Goal: Locate item on page: Locate item on page

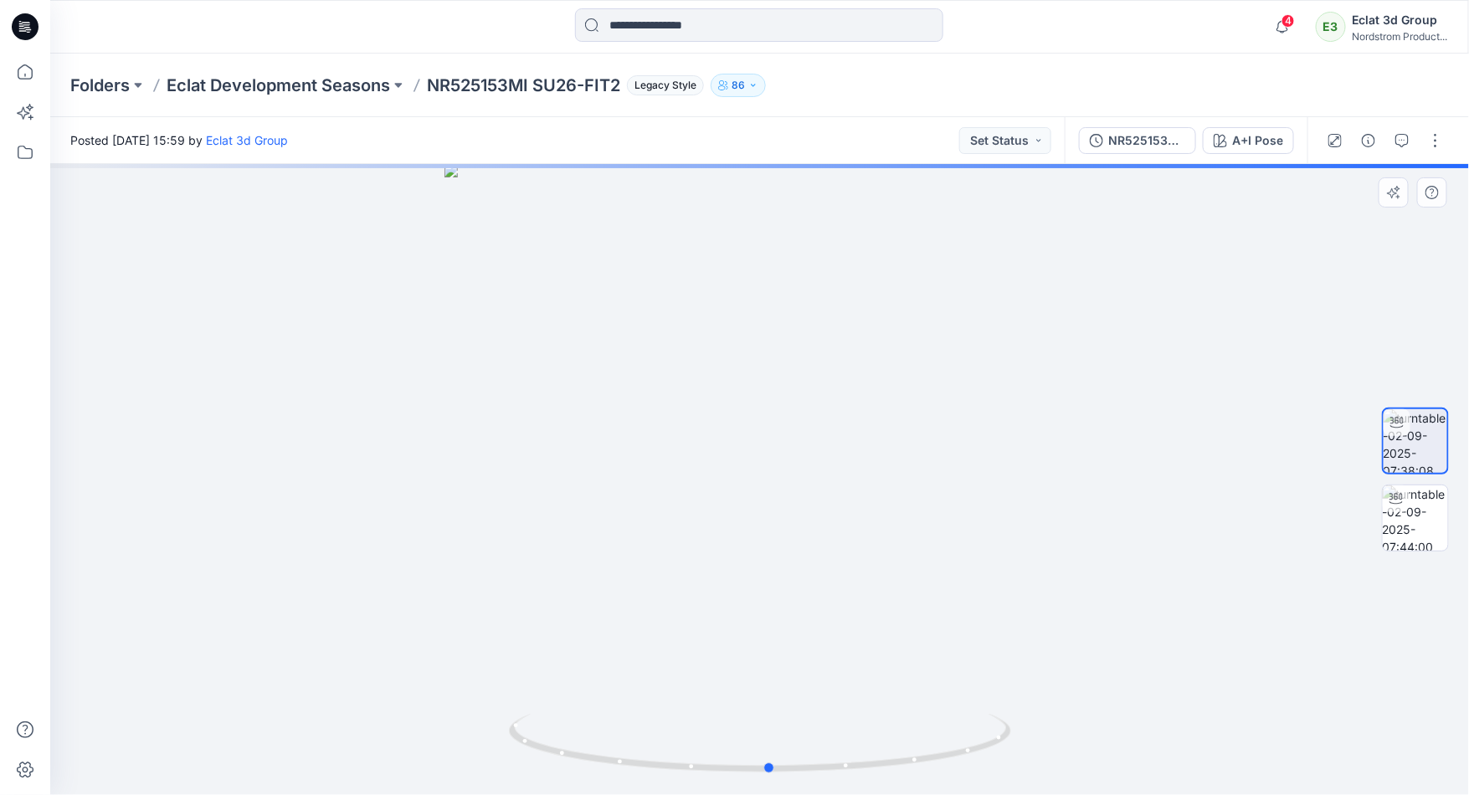
drag, startPoint x: 764, startPoint y: 180, endPoint x: 776, endPoint y: 198, distance: 21.8
click at [776, 198] on div at bounding box center [759, 479] width 1419 height 631
drag, startPoint x: 759, startPoint y: 189, endPoint x: 790, endPoint y: 205, distance: 35.6
click at [790, 205] on div at bounding box center [759, 479] width 1419 height 631
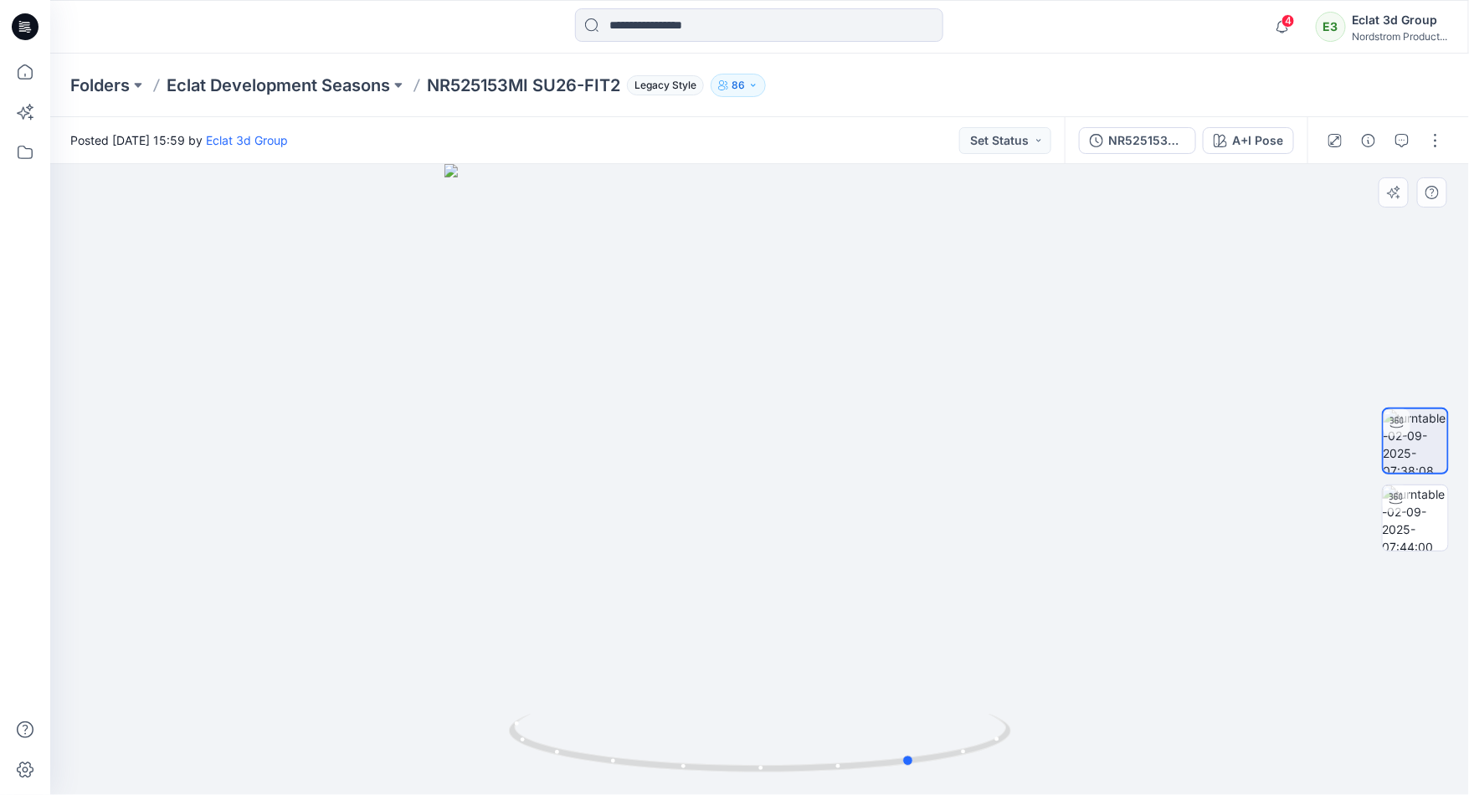
drag, startPoint x: 774, startPoint y: 538, endPoint x: 846, endPoint y: 575, distance: 80.5
click at [888, 558] on div at bounding box center [759, 479] width 1419 height 631
drag, startPoint x: 826, startPoint y: 528, endPoint x: 677, endPoint y: 503, distance: 151.1
click at [677, 503] on div at bounding box center [759, 479] width 1419 height 631
drag, startPoint x: 762, startPoint y: 640, endPoint x: 754, endPoint y: 610, distance: 31.1
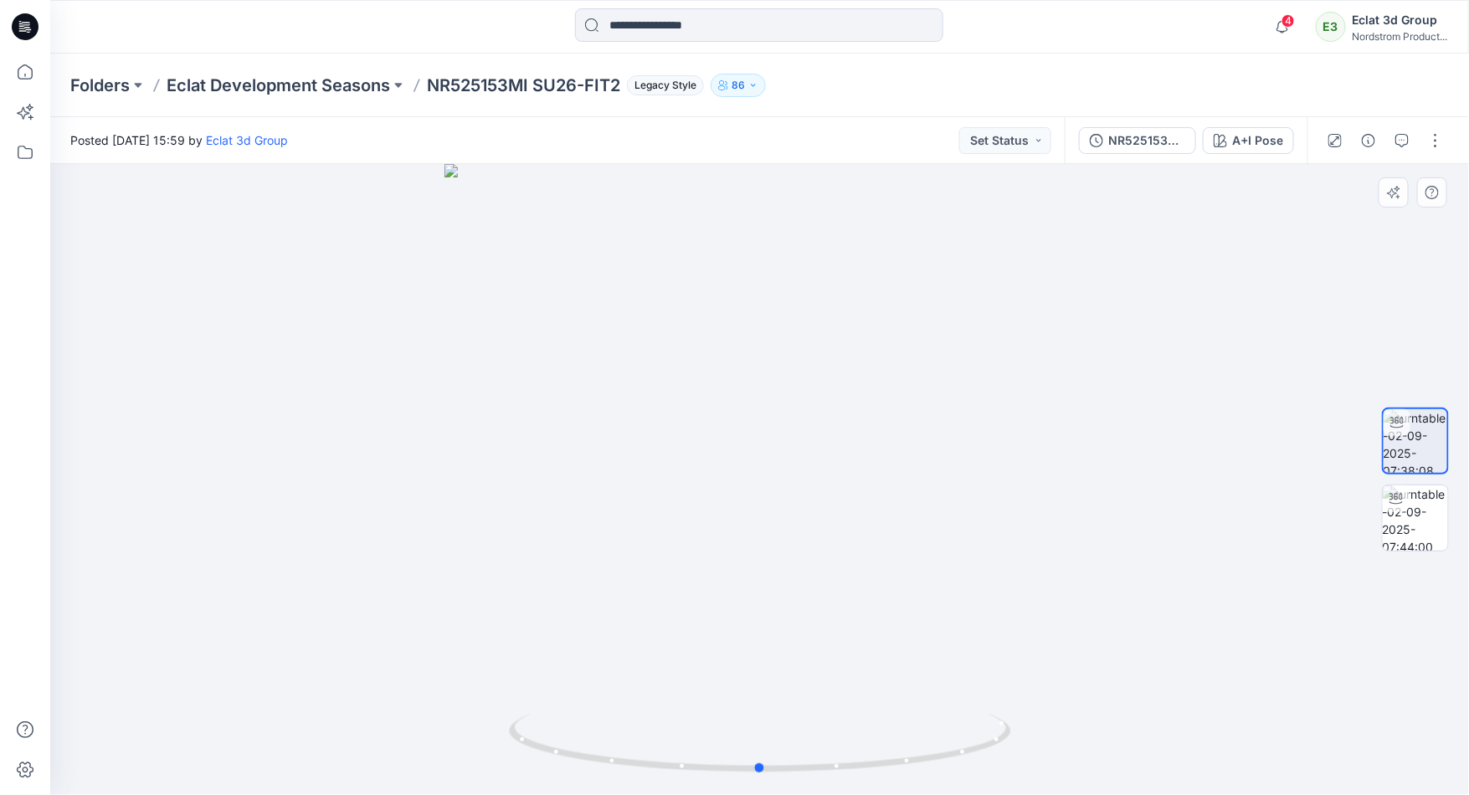
click at [754, 610] on div at bounding box center [759, 479] width 1419 height 631
drag, startPoint x: 746, startPoint y: 329, endPoint x: 755, endPoint y: 477, distance: 148.5
click at [755, 477] on img at bounding box center [759, 479] width 749 height 631
click at [697, 769] on icon at bounding box center [762, 745] width 507 height 63
drag, startPoint x: 684, startPoint y: 762, endPoint x: 707, endPoint y: 766, distance: 23.0
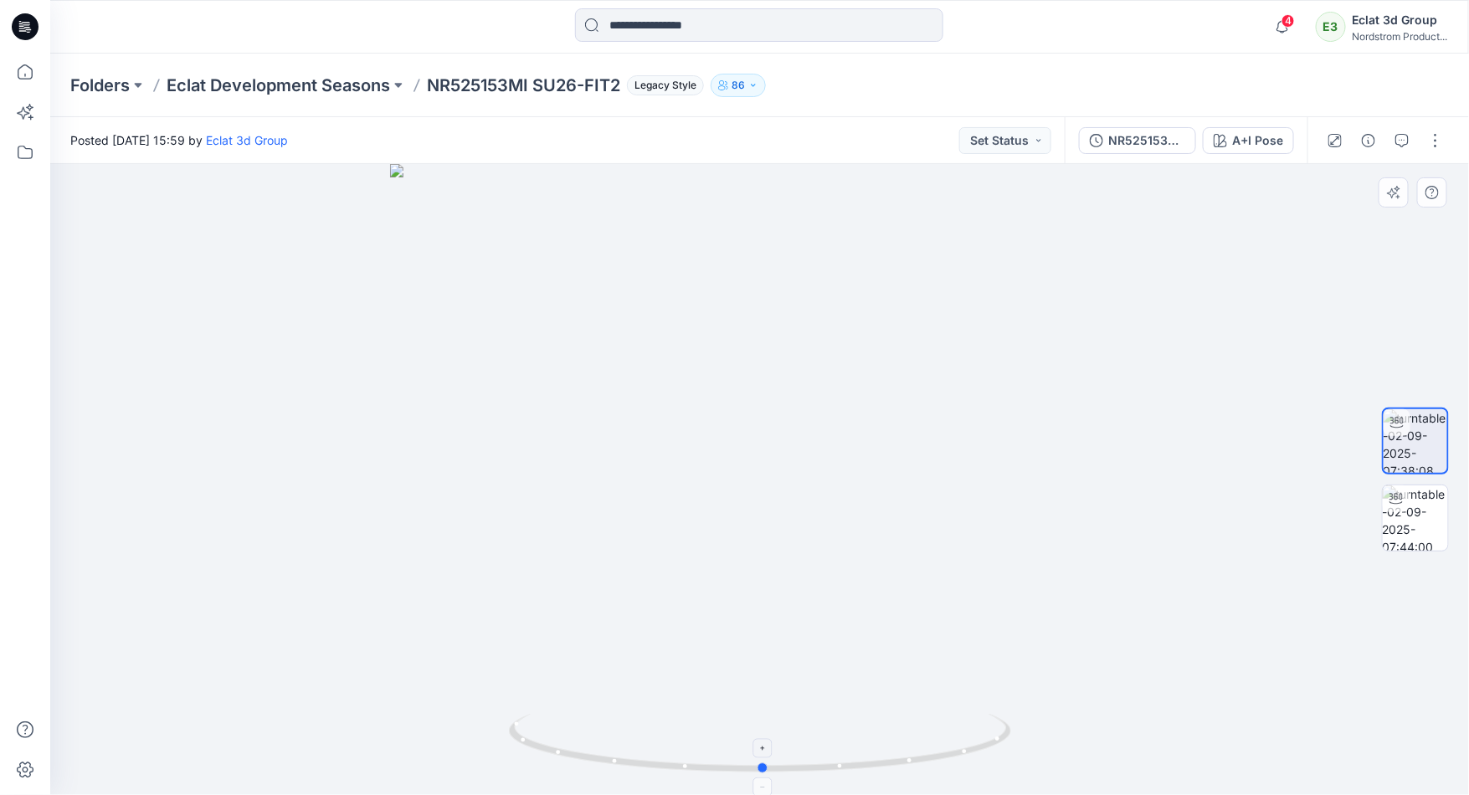
click at [707, 766] on icon at bounding box center [762, 745] width 507 height 63
drag, startPoint x: 742, startPoint y: 592, endPoint x: 813, endPoint y: 596, distance: 71.3
click at [809, 597] on img at bounding box center [759, 479] width 739 height 634
drag, startPoint x: 934, startPoint y: 605, endPoint x: 670, endPoint y: 607, distance: 263.8
click at [671, 607] on img at bounding box center [759, 479] width 739 height 631
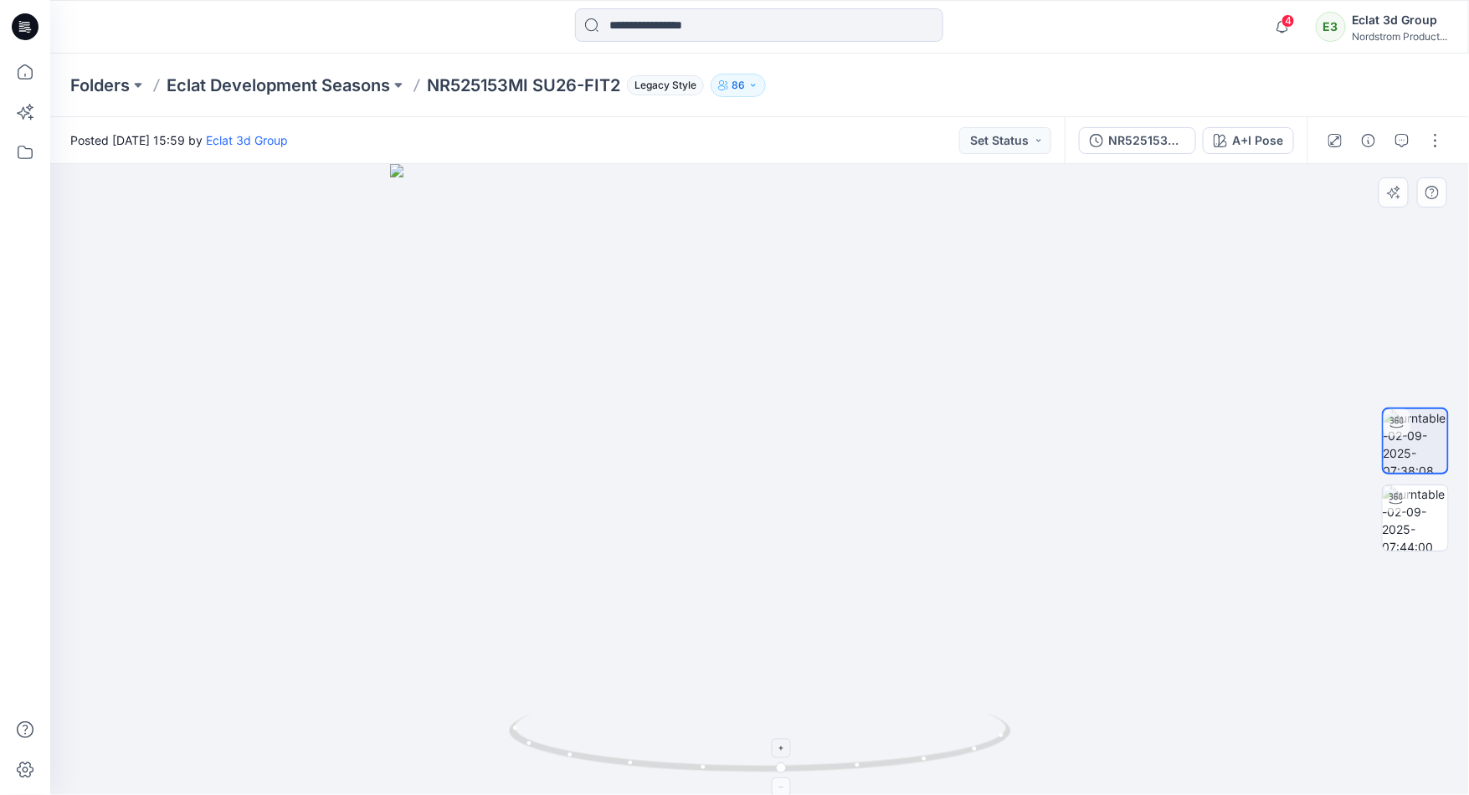
click at [833, 774] on icon at bounding box center [762, 745] width 507 height 63
drag, startPoint x: 785, startPoint y: 767, endPoint x: 894, endPoint y: 766, distance: 109.7
click at [894, 766] on icon at bounding box center [762, 745] width 507 height 63
drag, startPoint x: 888, startPoint y: 768, endPoint x: 762, endPoint y: 744, distance: 127.9
click at [763, 744] on icon at bounding box center [762, 745] width 507 height 63
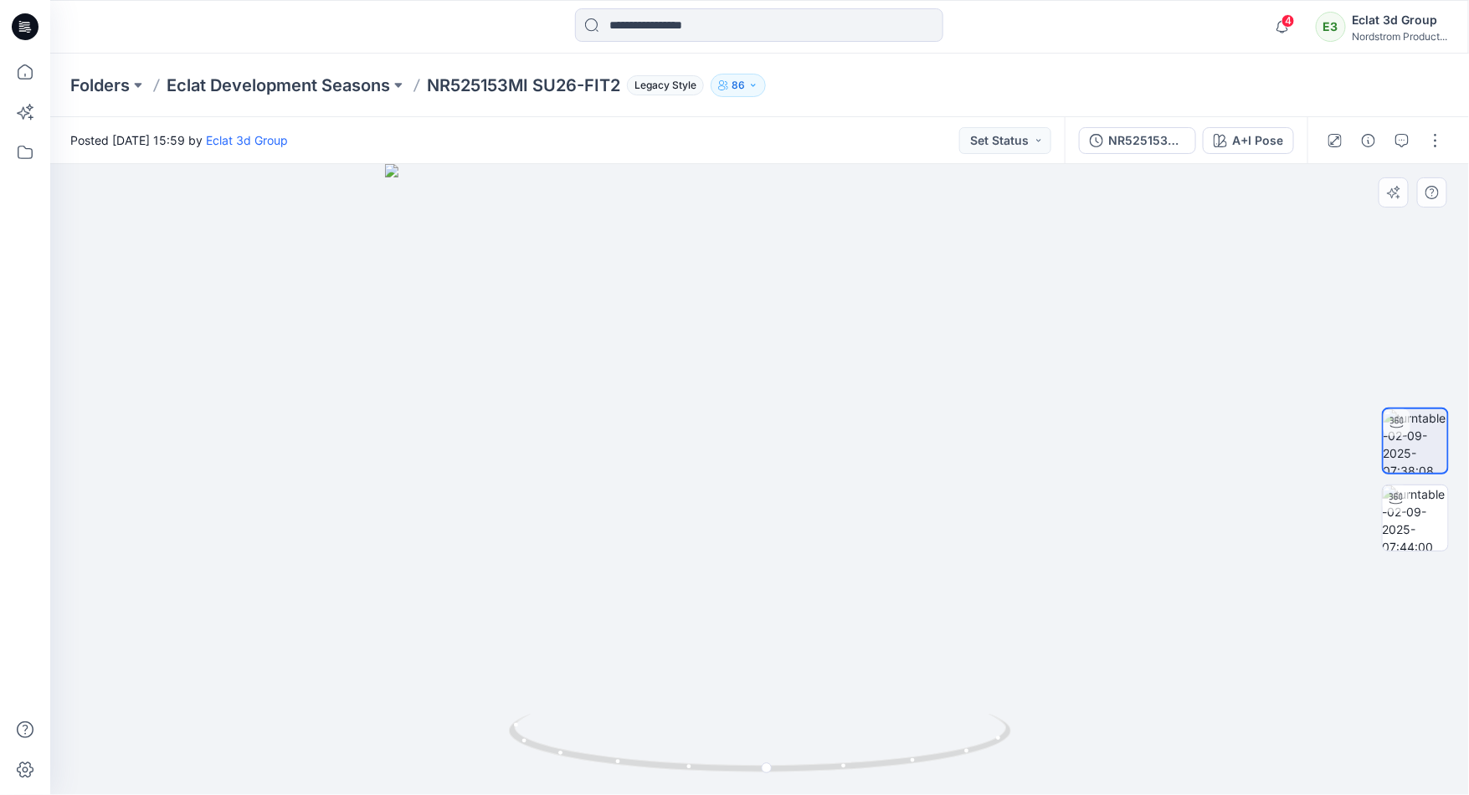
click at [835, 519] on img at bounding box center [759, 479] width 749 height 631
click at [994, 507] on img at bounding box center [759, 479] width 749 height 631
click at [893, 529] on img at bounding box center [759, 479] width 749 height 631
click at [816, 554] on img at bounding box center [759, 479] width 749 height 631
click at [1428, 522] on img at bounding box center [1415, 518] width 65 height 65
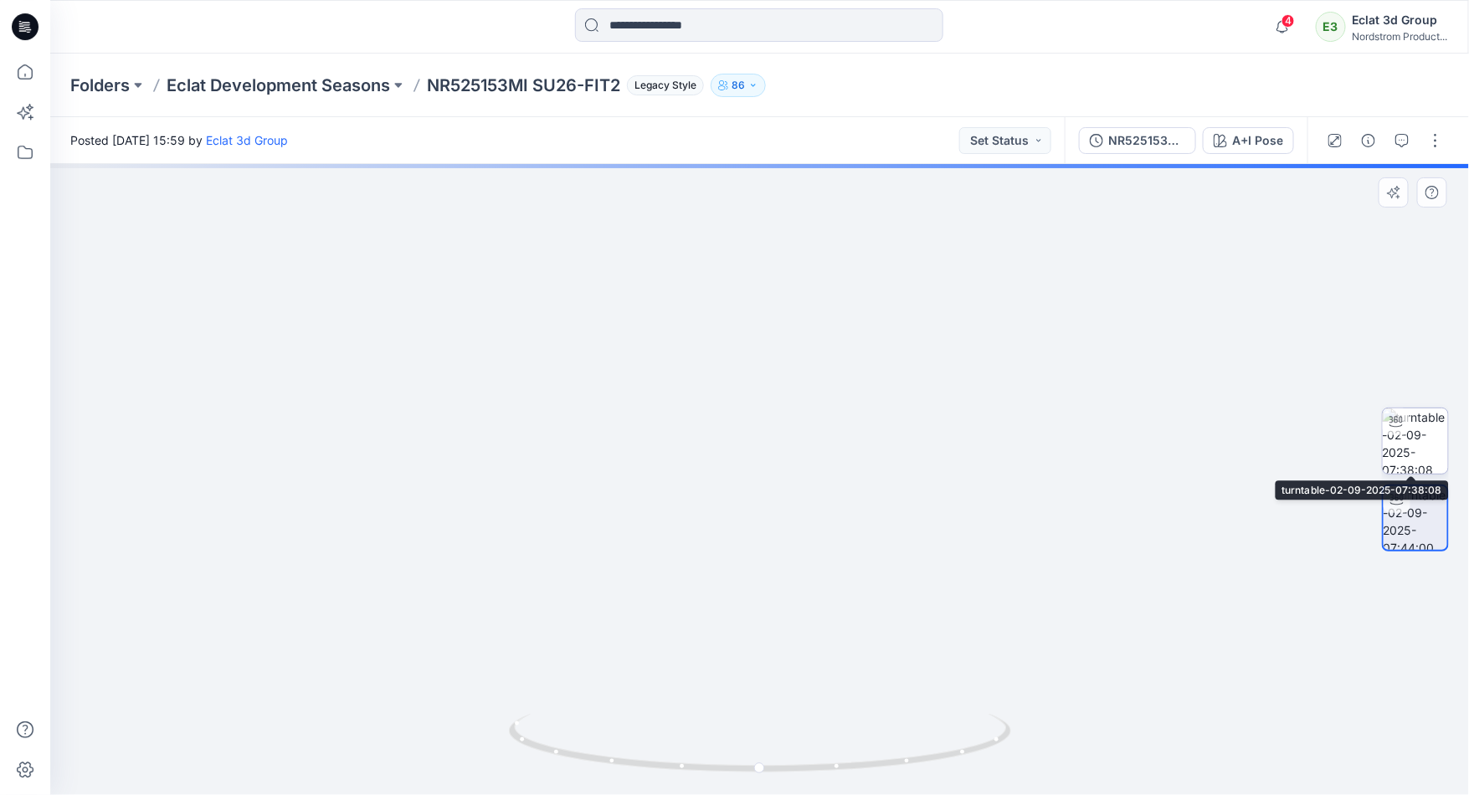
click at [1420, 428] on img at bounding box center [1415, 441] width 65 height 65
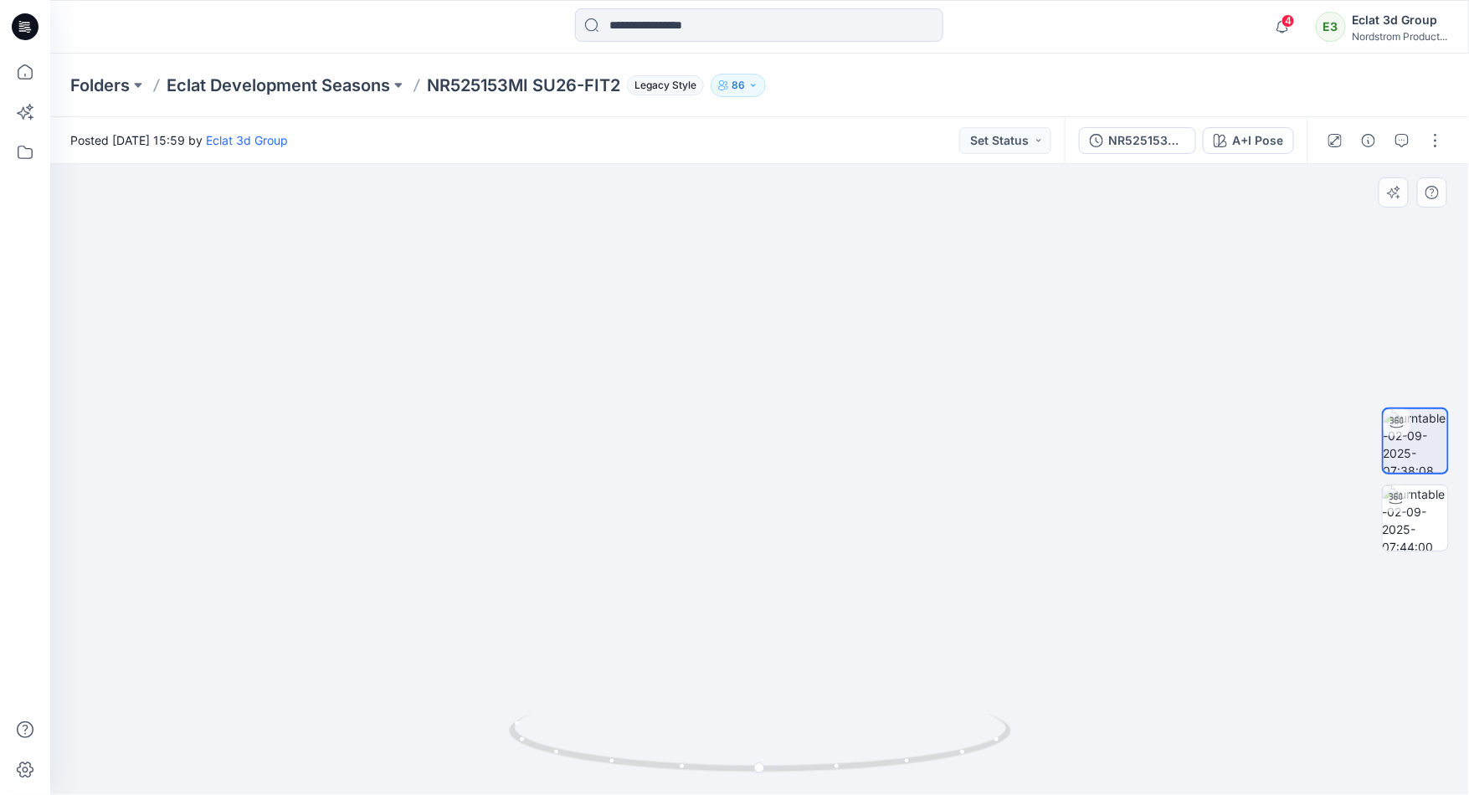
click at [923, 474] on img at bounding box center [759, 450] width 749 height 690
drag, startPoint x: 923, startPoint y: 471, endPoint x: 906, endPoint y: 453, distance: 24.9
click at [1047, 461] on img at bounding box center [759, 447] width 749 height 695
click at [677, 424] on img at bounding box center [759, 445] width 749 height 701
